Goal: Task Accomplishment & Management: Use online tool/utility

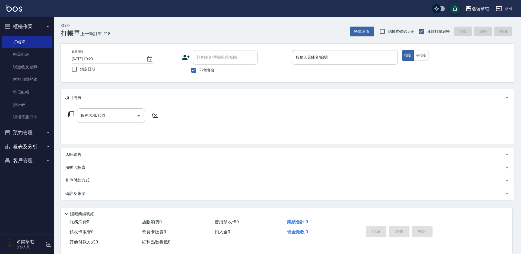
click at [218, 59] on input "顧客姓名/手機號碼/編號" at bounding box center [225, 58] width 60 height 10
drag, startPoint x: 196, startPoint y: 75, endPoint x: 197, endPoint y: 66, distance: 8.8
click at [195, 75] on input "不留客資" at bounding box center [193, 70] width 11 height 11
checkbox input "false"
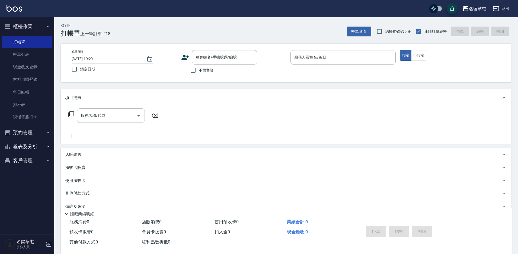
click at [210, 48] on div "帳單日期 [DATE] 19:20 鎖定日期 顧客姓名/手機號碼/編號 顧客姓名/手機號碼/編號 不留客資 服務人員姓名/編號 服務人員姓名/編號 指定 不指定" at bounding box center [286, 63] width 451 height 39
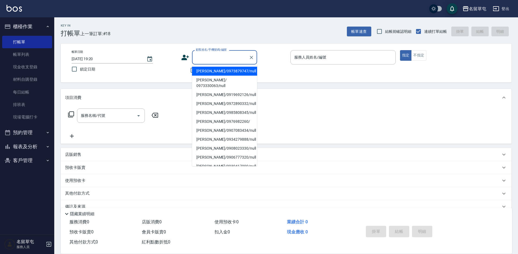
click at [208, 57] on input "顧客姓名/手機號碼/編號" at bounding box center [221, 58] width 52 height 10
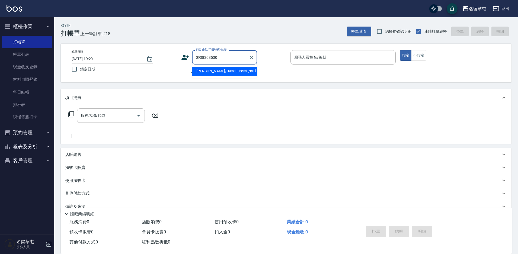
type input "[PERSON_NAME]/0938308530/null"
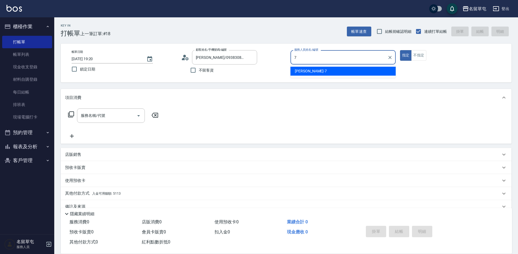
type input "[PERSON_NAME]-7"
type button "true"
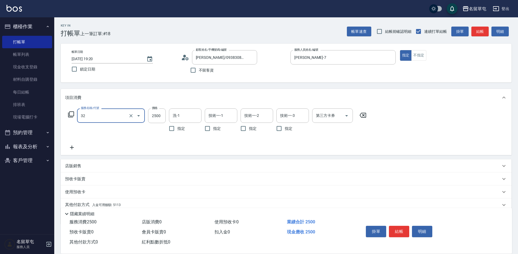
type input "燙B2500(32)"
type input "2340"
type input "[PERSON_NAME]-31"
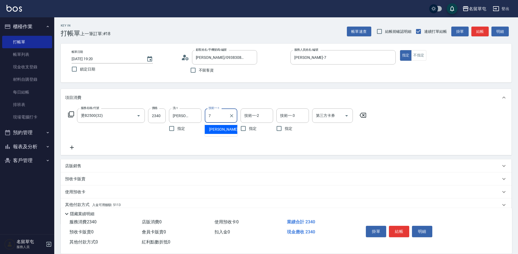
type input "[PERSON_NAME]-7"
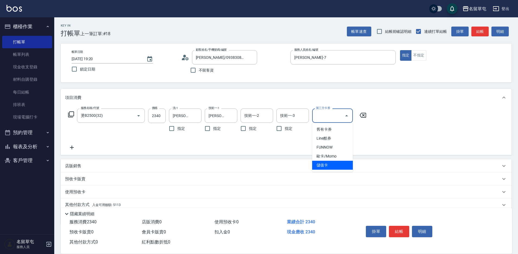
type input "儲值卡"
click at [401, 230] on button "結帳" at bounding box center [399, 231] width 20 height 11
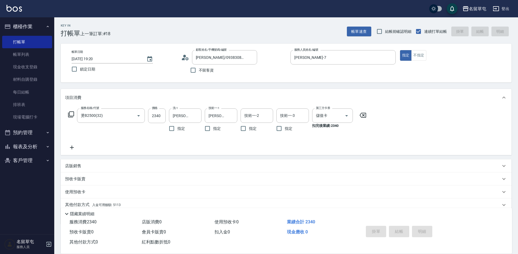
type input "[DATE] 20:30"
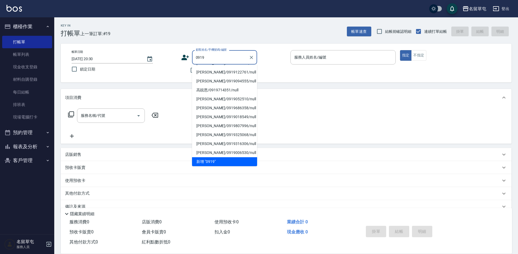
scroll to position [2, 0]
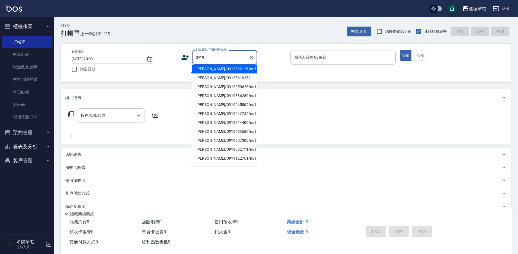
type input "[PERSON_NAME]/0919692126/null"
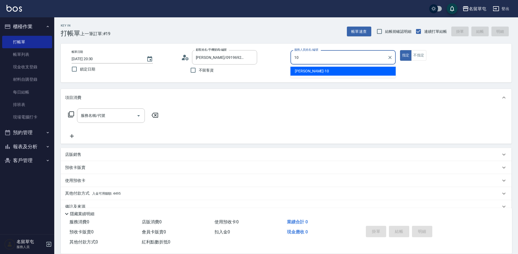
type input "[PERSON_NAME]-10"
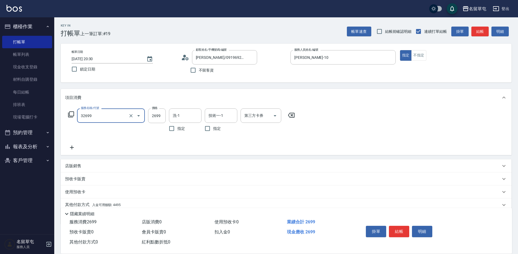
type input "女生燙髮2699(32699)"
type input "[PERSON_NAME]-31"
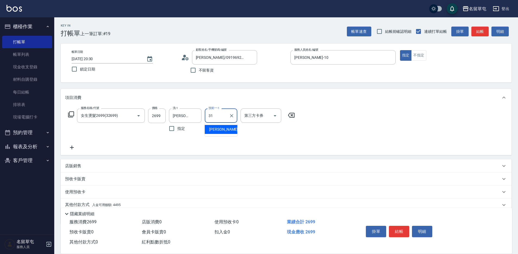
type input "[PERSON_NAME]-31"
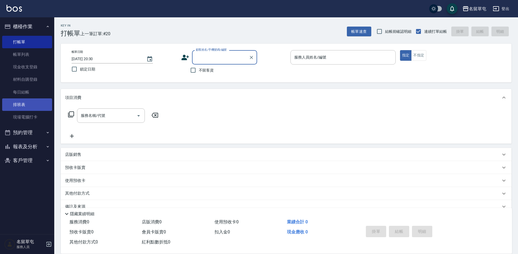
scroll to position [11, 0]
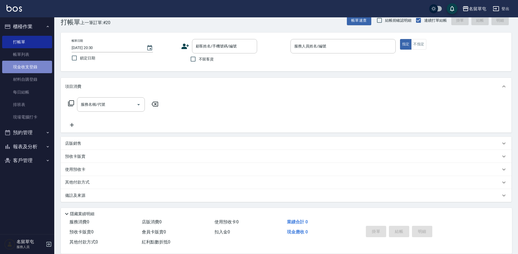
click at [31, 68] on link "現金收支登錄" at bounding box center [27, 67] width 50 height 12
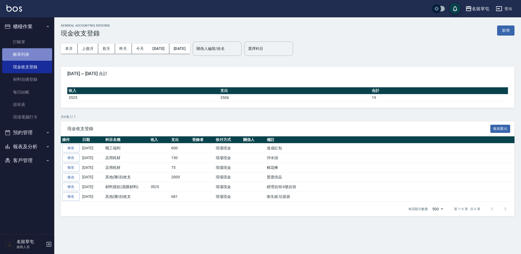
click at [25, 56] on link "帳單列表" at bounding box center [27, 54] width 50 height 12
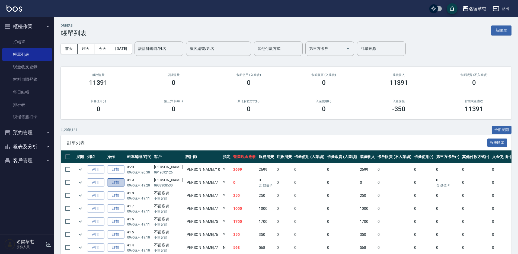
click at [119, 182] on link "詳情" at bounding box center [115, 183] width 17 height 8
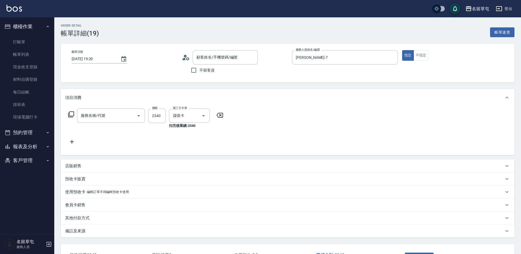
type input "[DATE] 19:20"
type input "[PERSON_NAME]-7"
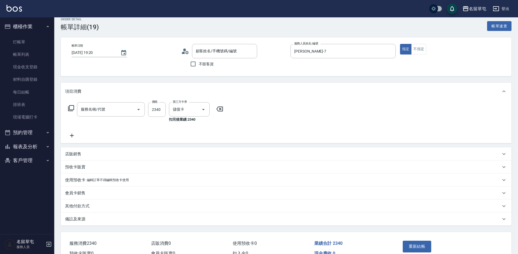
scroll to position [36, 0]
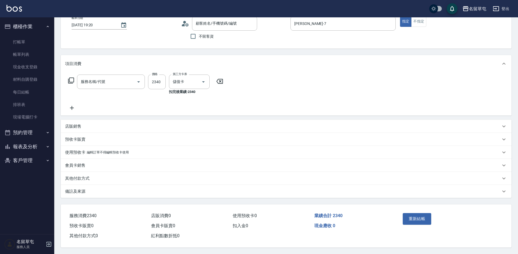
type input "燙B2500(32)"
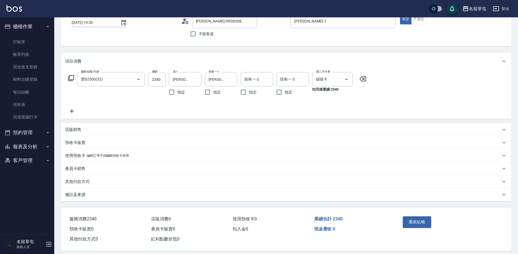
type input "[PERSON_NAME]/0938308530/null"
click at [86, 181] on p "其他付款方式" at bounding box center [77, 182] width 24 height 6
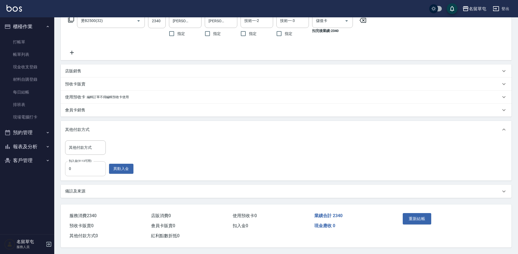
scroll to position [97, 0]
click at [125, 166] on button "異動入金" at bounding box center [121, 169] width 24 height 10
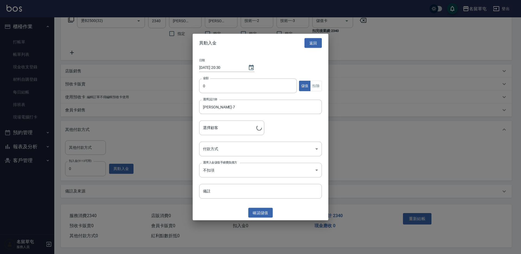
type input "[PERSON_NAME]/0938308530"
click at [227, 90] on input "0" at bounding box center [248, 86] width 98 height 15
type input "2340"
click at [318, 87] on button "扣除" at bounding box center [316, 86] width 12 height 11
click at [237, 154] on body "名留草屯 登出 櫃檯作業 打帳單 帳單列表 現金收支登錄 材料自購登錄 每日結帳 排班表 現場電腦打卡 預約管理 預約管理 單日預約紀錄 單週預約紀錄 報表及…" at bounding box center [260, 79] width 521 height 349
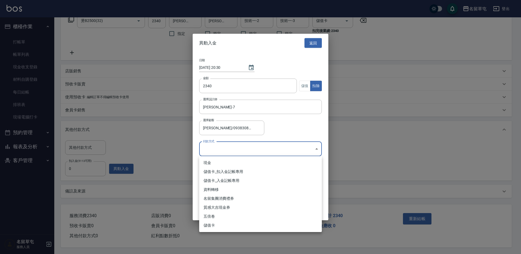
click at [219, 169] on li "儲值卡_扣入金記帳專用" at bounding box center [260, 171] width 123 height 9
type input "儲值卡_扣入金記帳專用"
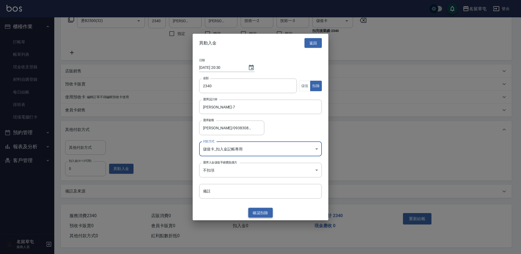
click at [265, 216] on button "確認 扣除" at bounding box center [260, 213] width 24 height 10
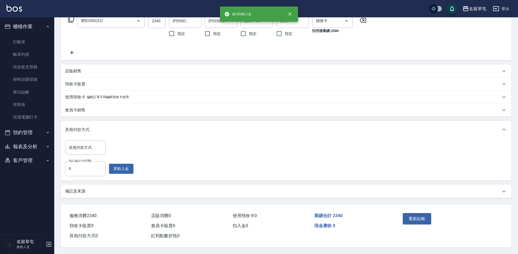
click at [423, 218] on button "重新結帳" at bounding box center [417, 218] width 29 height 11
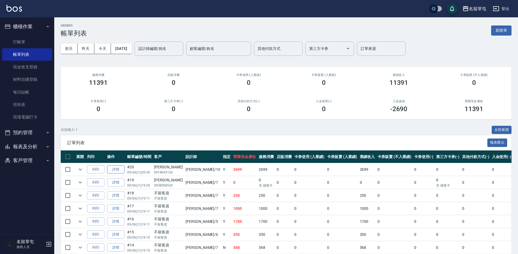
click at [119, 174] on td "詳情" at bounding box center [116, 169] width 20 height 13
click at [119, 172] on link "詳情" at bounding box center [115, 170] width 17 height 8
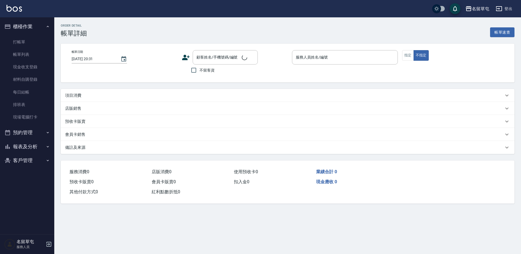
type input "[DATE] 20:30"
type input "[PERSON_NAME]-10"
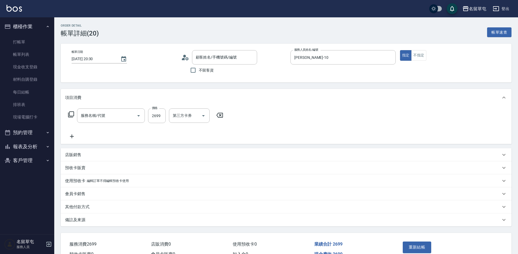
type input "[PERSON_NAME]/0919692126/null"
type input "女生燙髮2699(32699)"
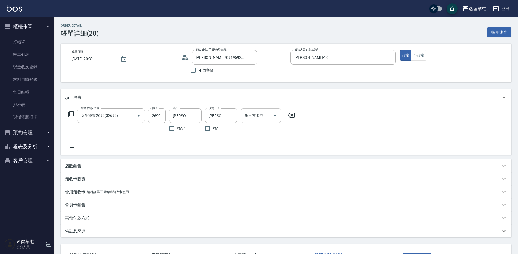
click at [252, 115] on input "第三方卡券" at bounding box center [257, 116] width 28 height 10
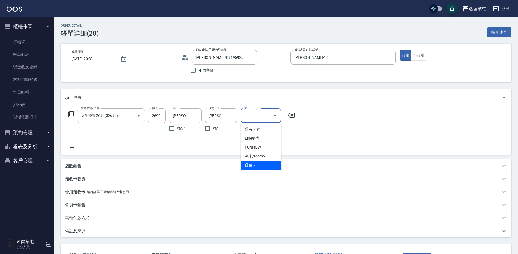
click at [248, 169] on span "儲值卡" at bounding box center [261, 165] width 41 height 9
type input "儲值卡"
click at [72, 217] on p "其他付款方式" at bounding box center [77, 219] width 24 height 6
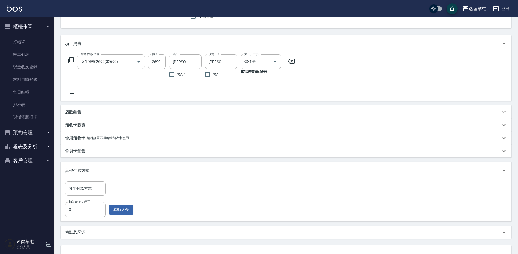
scroll to position [54, 0]
click at [113, 207] on button "異動入金" at bounding box center [121, 210] width 24 height 10
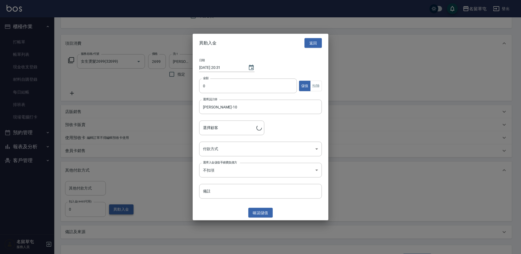
type input "[PERSON_NAME]/0919692126"
click at [216, 86] on input "0" at bounding box center [248, 86] width 98 height 15
type input "2699"
click at [314, 87] on button "扣除" at bounding box center [316, 86] width 12 height 11
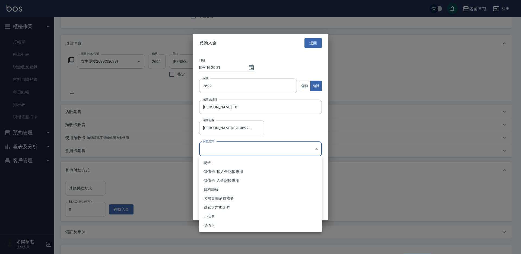
click at [237, 152] on body "名留草屯 登出 櫃檯作業 打帳單 帳單列表 現金收支登錄 材料自購登錄 每日結帳 排班表 現場電腦打卡 預約管理 預約管理 單日預約紀錄 單週預約紀錄 報表及…" at bounding box center [260, 120] width 521 height 349
click at [208, 171] on li "儲值卡_扣入金記帳專用" at bounding box center [260, 171] width 123 height 9
type input "儲值卡_扣入金記帳專用"
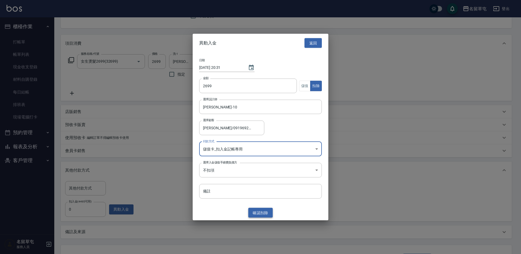
click at [257, 214] on button "確認 扣除" at bounding box center [260, 213] width 24 height 10
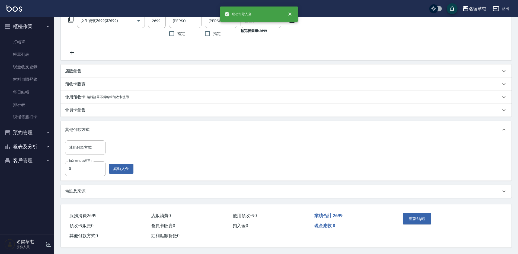
scroll to position [97, 0]
click at [409, 217] on button "重新結帳" at bounding box center [417, 218] width 29 height 11
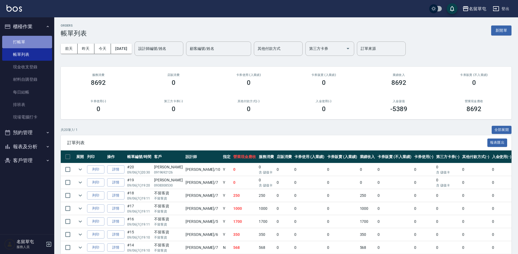
click at [33, 38] on link "打帳單" at bounding box center [27, 42] width 50 height 12
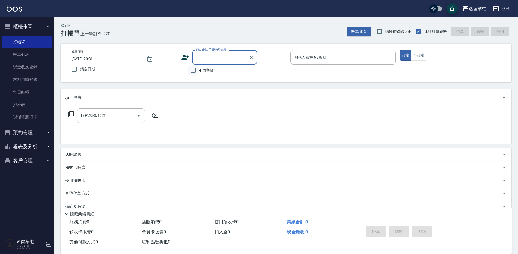
click at [190, 70] on input "不留客資" at bounding box center [193, 70] width 11 height 11
checkbox input "true"
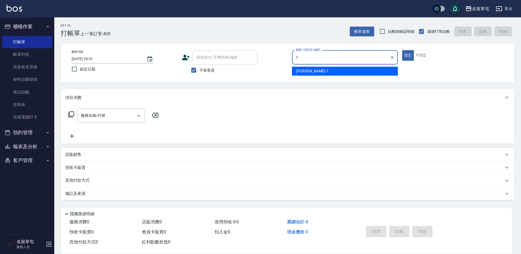
type input "[PERSON_NAME]-7"
type button "true"
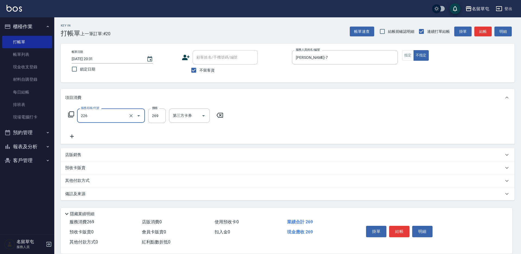
type input "洗剪269(226)"
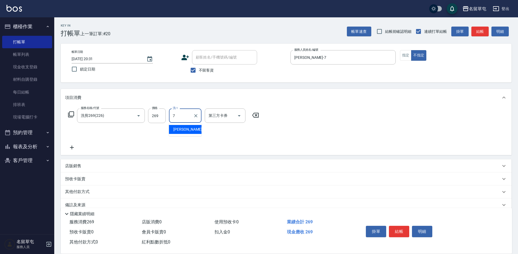
type input "[PERSON_NAME]-7"
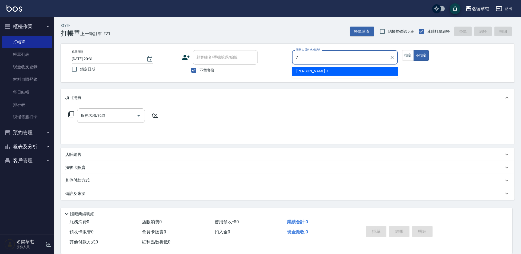
type input "[PERSON_NAME]-7"
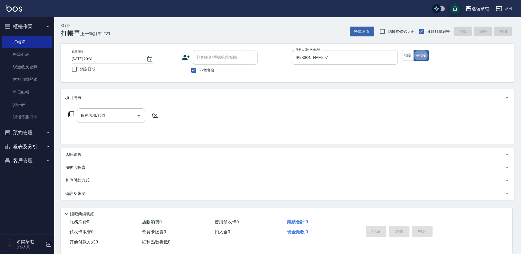
type button "false"
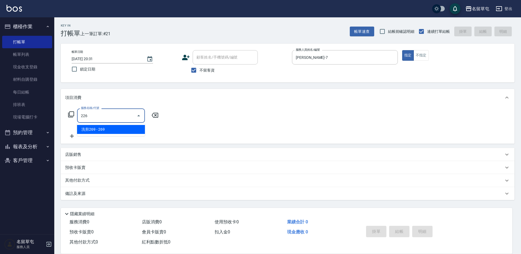
type input "洗剪269(226)"
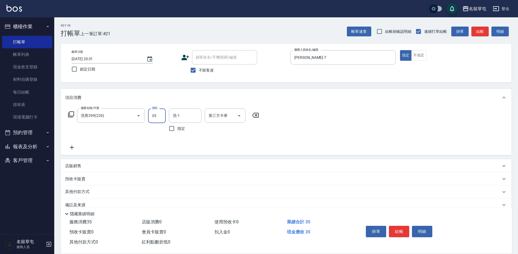
click at [165, 113] on input "35" at bounding box center [157, 116] width 18 height 15
type input "350"
type input "[PERSON_NAME]-39"
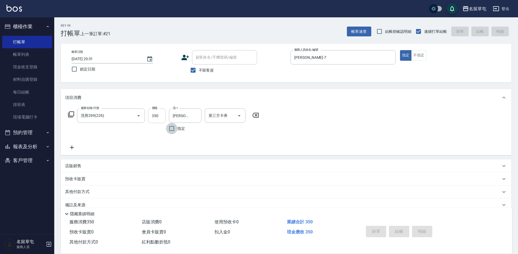
type input "[DATE] 20:32"
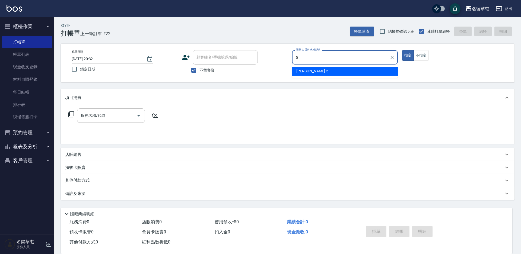
type input "[PERSON_NAME]-5"
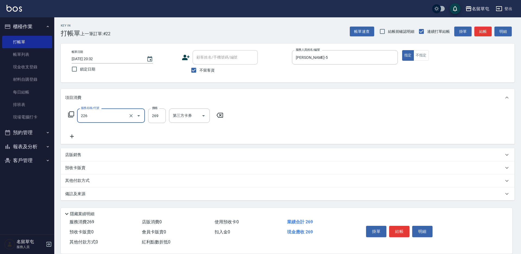
type input "洗剪269(226)"
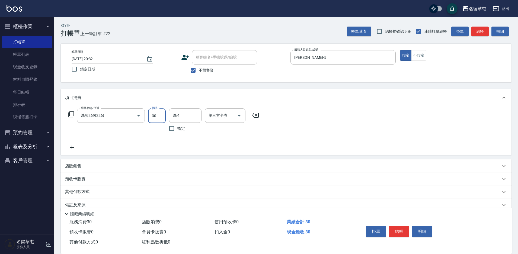
type input "30"
click at [193, 129] on div "[PERSON_NAME]-39" at bounding box center [185, 129] width 33 height 9
type input "[PERSON_NAME]-39"
click at [152, 115] on input "30" at bounding box center [157, 116] width 18 height 15
type input "300"
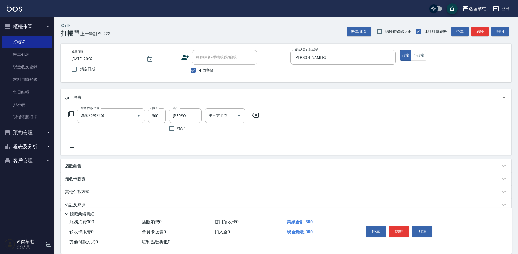
click at [256, 146] on div "服務名稱/代號 洗剪269(226) 服務名稱/代號 價格 300 價格 洗-1 [PERSON_NAME]-39 洗-1 指定 第三方卡券 第三方卡券" at bounding box center [163, 130] width 197 height 42
click at [407, 227] on button "結帳" at bounding box center [399, 231] width 20 height 11
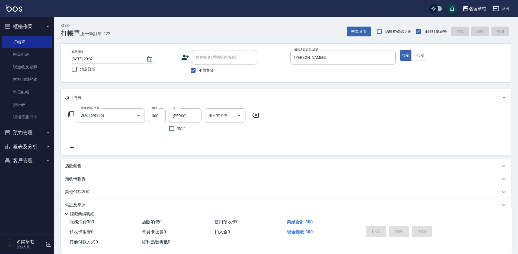
type input "[DATE] 20:33"
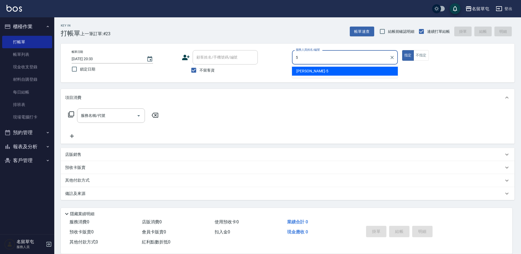
type input "[PERSON_NAME]-5"
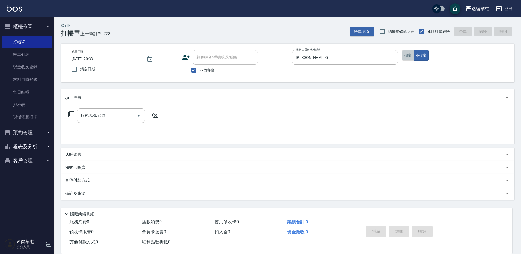
click at [405, 51] on button "指定" at bounding box center [408, 55] width 12 height 11
click at [93, 118] on input "服務名稱/代號" at bounding box center [107, 116] width 55 height 10
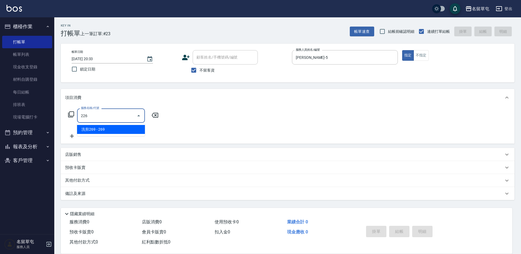
type input "洗剪269(226)"
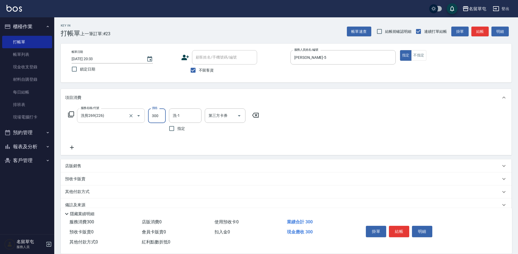
type input "300"
type input "[PERSON_NAME]-39"
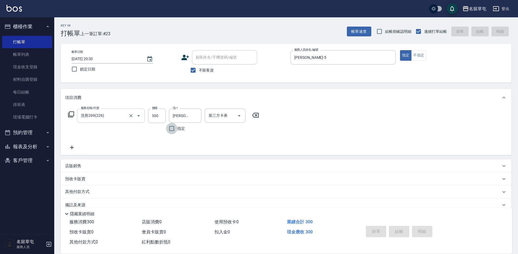
type input "[DATE] 20:35"
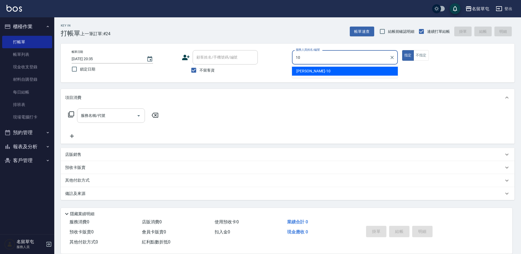
type input "[PERSON_NAME]-10"
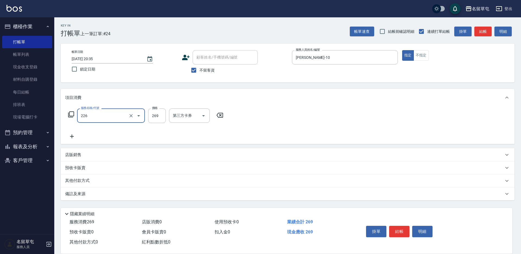
type input "洗剪269(226)"
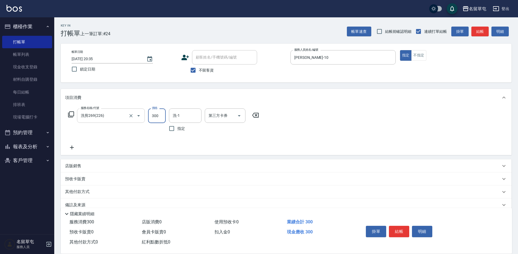
type input "300"
type input "[PERSON_NAME]-31"
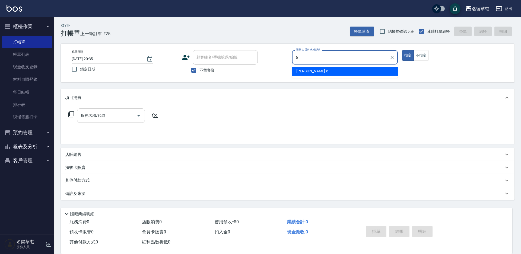
type input "[PERSON_NAME]-6"
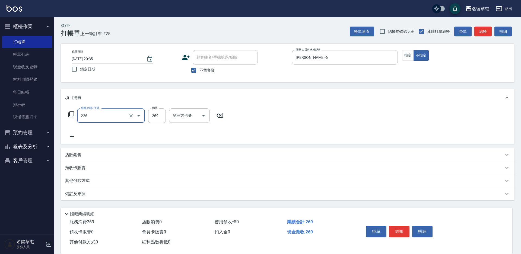
type input "洗剪269(226)"
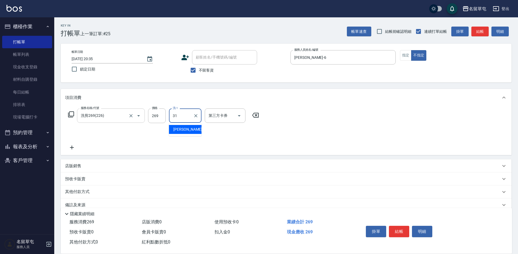
type input "[PERSON_NAME]-31"
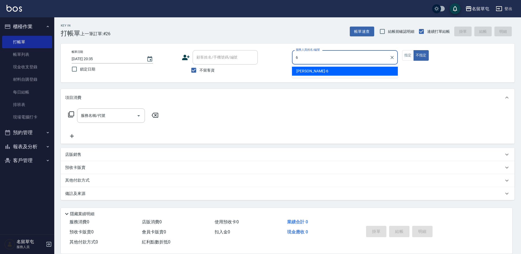
type input "[PERSON_NAME]-6"
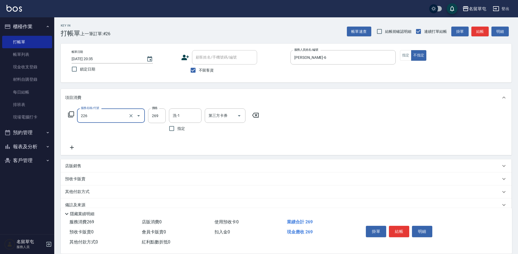
type input "洗剪269(226)"
type input "[PERSON_NAME]-39"
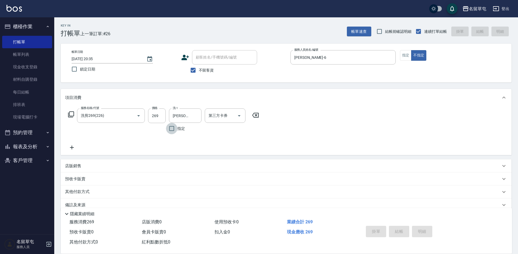
type input "[DATE] 20:37"
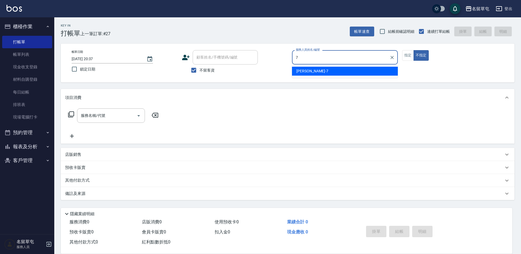
type input "[PERSON_NAME]-7"
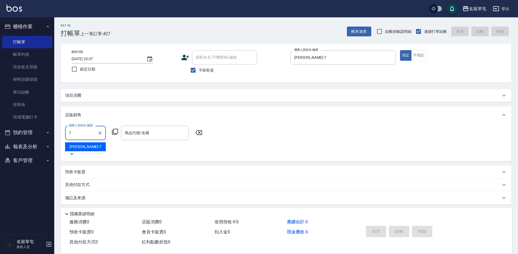
type input "[PERSON_NAME]-7"
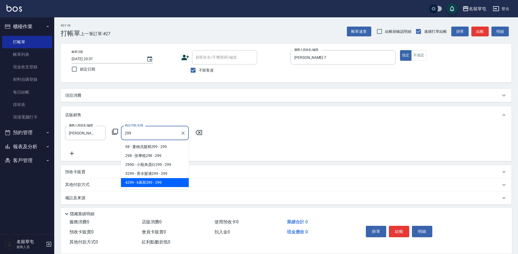
type input "k幕斯299"
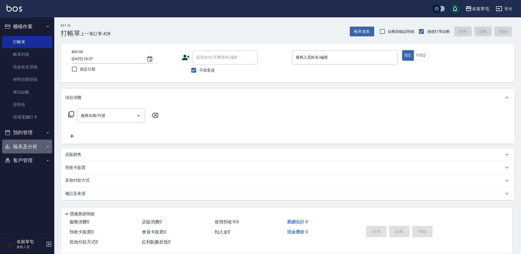
click at [24, 146] on button "報表及分析" at bounding box center [27, 147] width 50 height 14
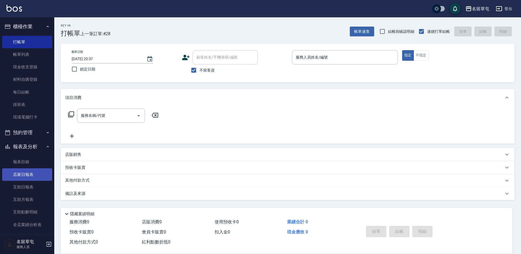
click at [20, 179] on link "店家日報表" at bounding box center [27, 175] width 50 height 12
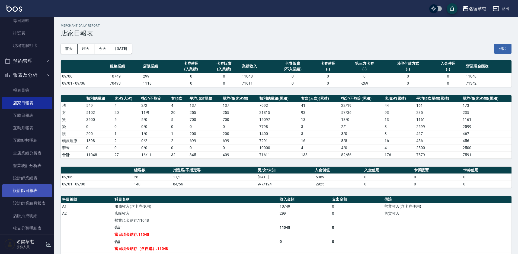
scroll to position [81, 0]
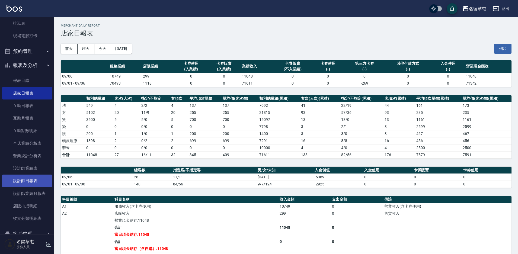
click at [32, 186] on link "設計師日報表" at bounding box center [27, 181] width 50 height 12
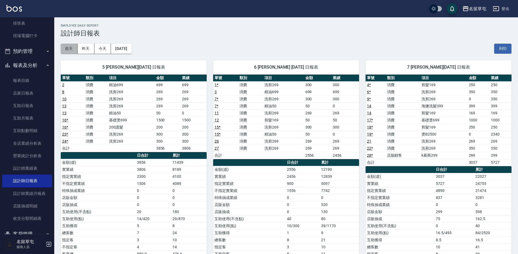
click at [69, 49] on button "前天" at bounding box center [69, 49] width 17 height 10
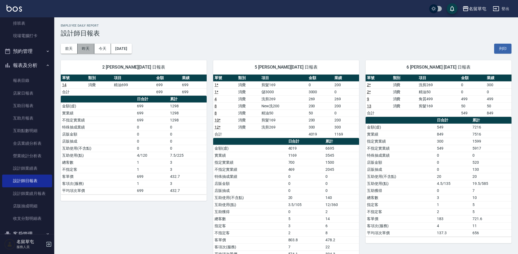
click at [90, 52] on button "昨天" at bounding box center [86, 49] width 17 height 10
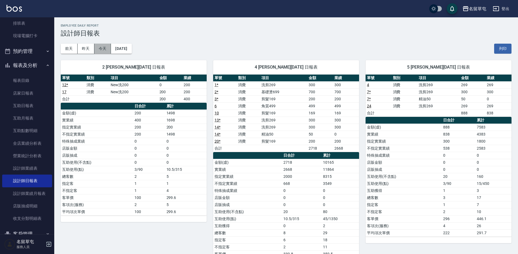
click at [101, 50] on button "今天" at bounding box center [102, 49] width 17 height 10
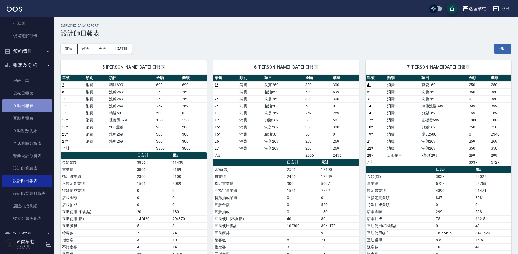
click at [28, 105] on link "互助日報表" at bounding box center [27, 106] width 50 height 12
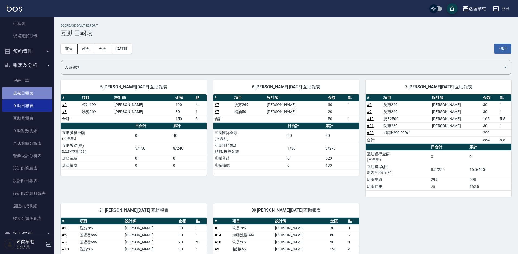
click at [29, 91] on link "店家日報表" at bounding box center [27, 93] width 50 height 12
